Goal: Transaction & Acquisition: Purchase product/service

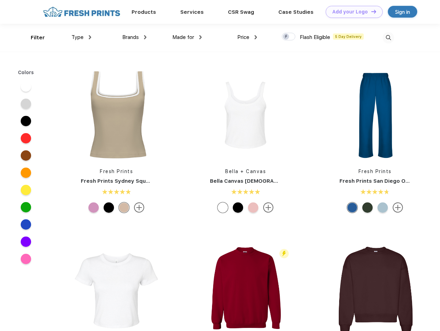
scroll to position [0, 0]
click at [351, 12] on link "Add your Logo Design Tool" at bounding box center [353, 12] width 57 height 12
click at [0, 0] on div "Design Tool" at bounding box center [0, 0] width 0 height 0
click at [370, 11] on link "Add your Logo Design Tool" at bounding box center [353, 12] width 57 height 12
click at [33, 38] on div "Filter" at bounding box center [38, 38] width 14 height 8
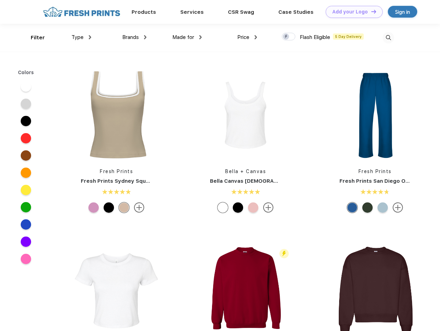
click at [81, 37] on span "Type" at bounding box center [77, 37] width 12 height 6
click at [134, 37] on span "Brands" at bounding box center [130, 37] width 17 height 6
click at [187, 37] on span "Made for" at bounding box center [183, 37] width 22 height 6
click at [247, 37] on span "Price" at bounding box center [243, 37] width 12 height 6
click at [288, 37] on div at bounding box center [288, 37] width 13 height 8
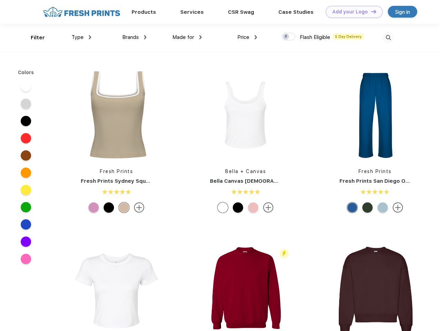
click at [286, 37] on input "checkbox" at bounding box center [284, 34] width 4 height 4
click at [388, 38] on img at bounding box center [387, 37] width 11 height 11
